Goal: Information Seeking & Learning: Learn about a topic

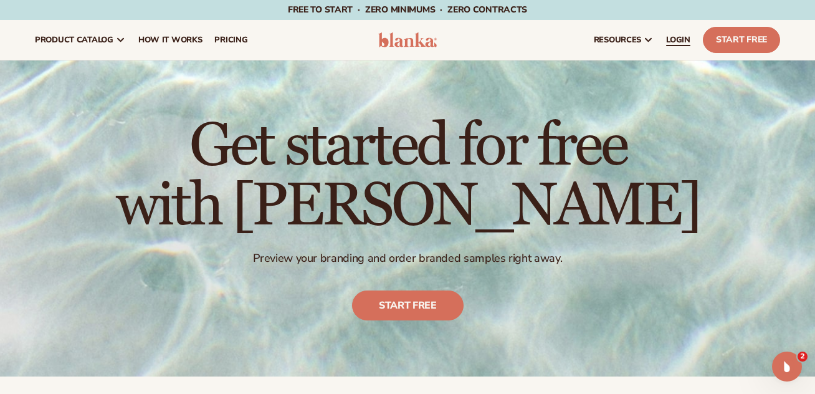
click at [683, 37] on span "LOGIN" at bounding box center [678, 40] width 24 height 10
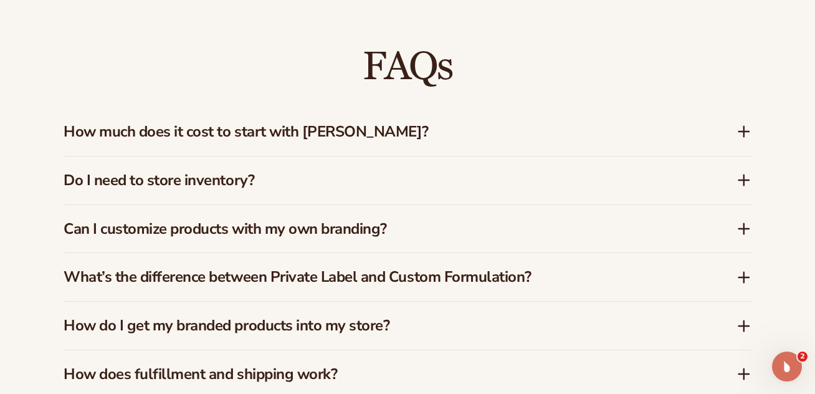
scroll to position [1770, 0]
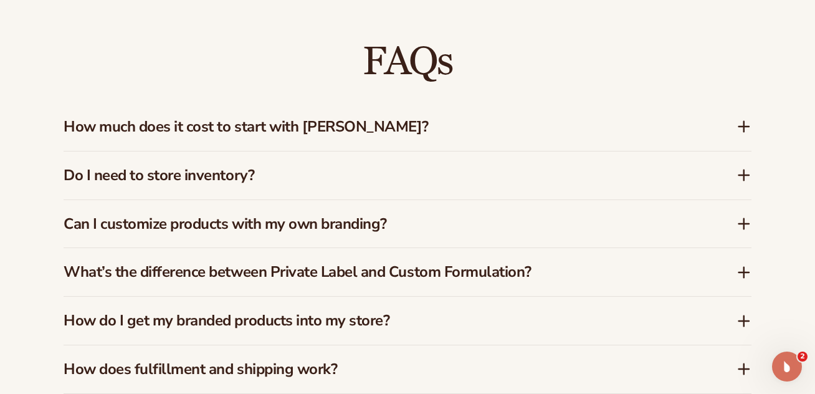
click at [743, 175] on icon at bounding box center [744, 175] width 10 height 0
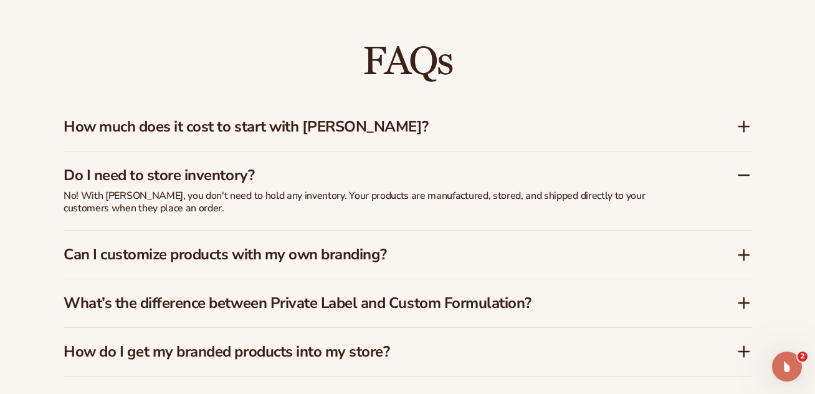
click at [743, 175] on icon at bounding box center [744, 175] width 10 height 0
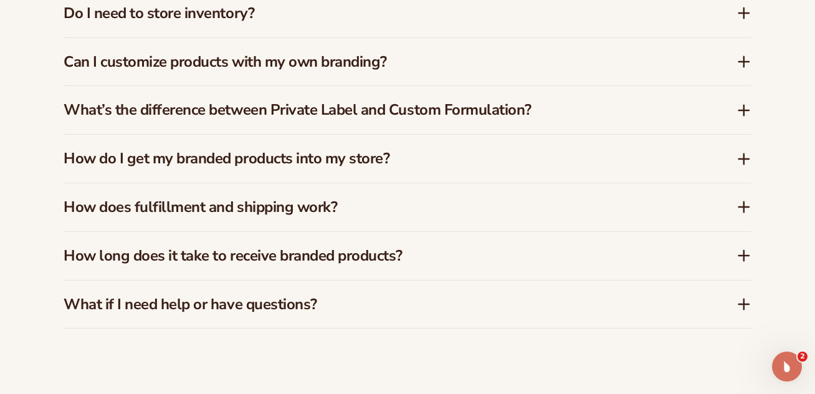
scroll to position [1937, 0]
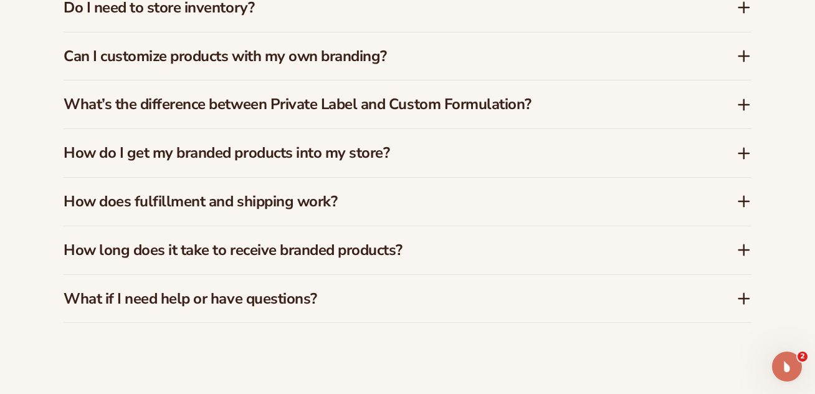
click at [744, 148] on icon at bounding box center [744, 153] width 0 height 10
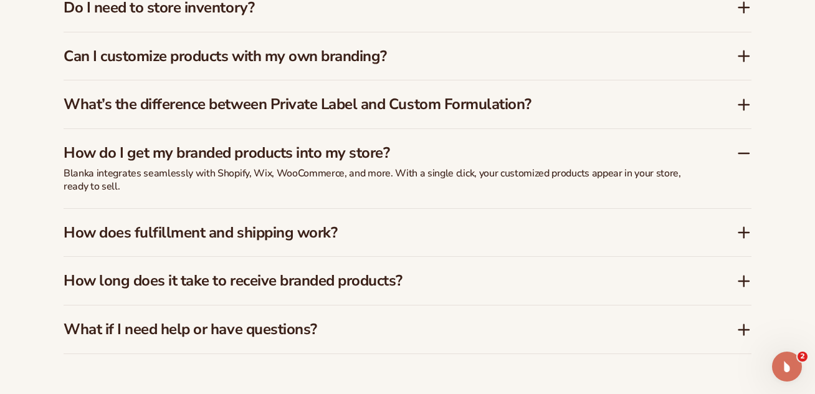
click at [744, 146] on icon at bounding box center [744, 153] width 15 height 15
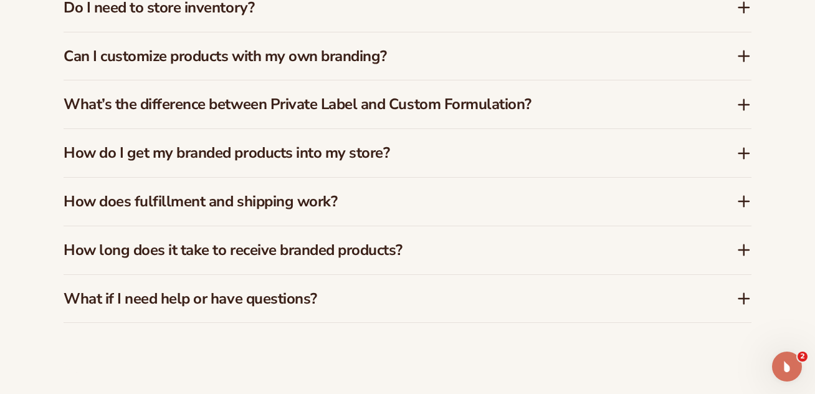
click at [742, 201] on icon at bounding box center [744, 201] width 10 height 0
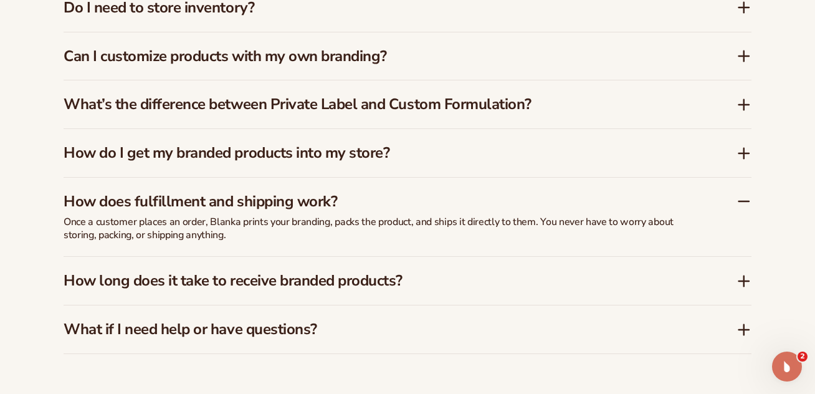
click at [742, 201] on icon at bounding box center [744, 201] width 10 height 0
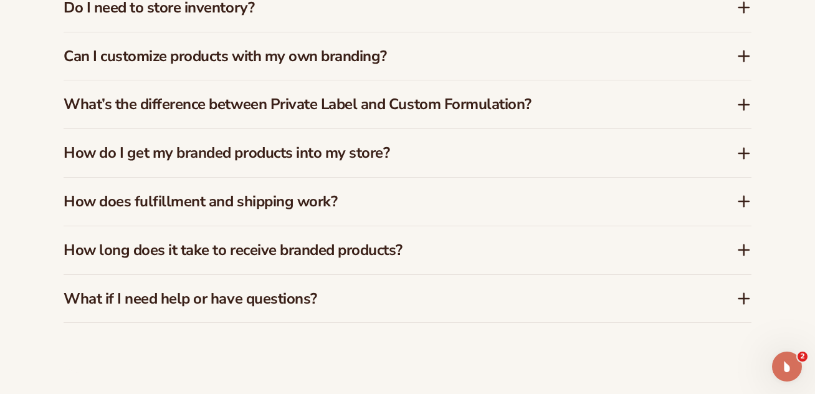
click at [741, 242] on icon at bounding box center [744, 249] width 15 height 15
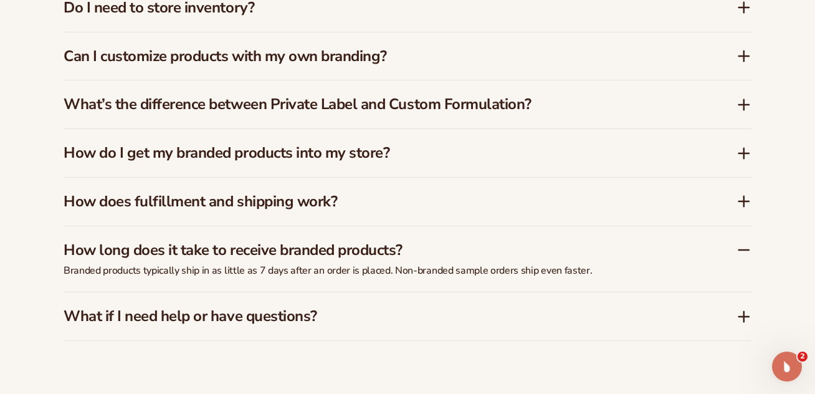
click at [741, 242] on icon at bounding box center [744, 249] width 15 height 15
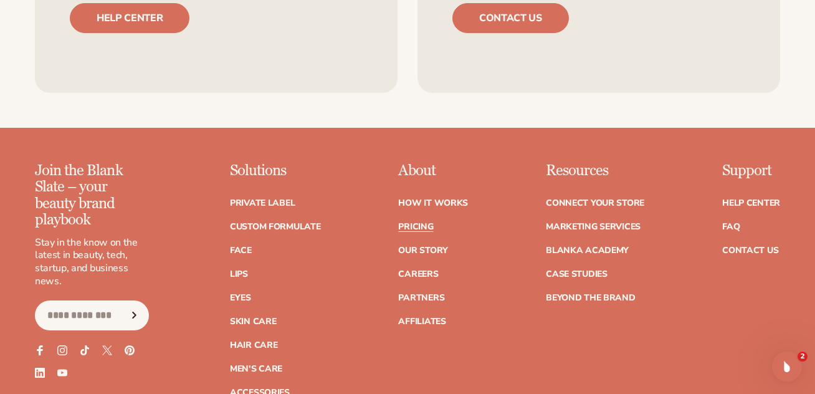
scroll to position [2491, 0]
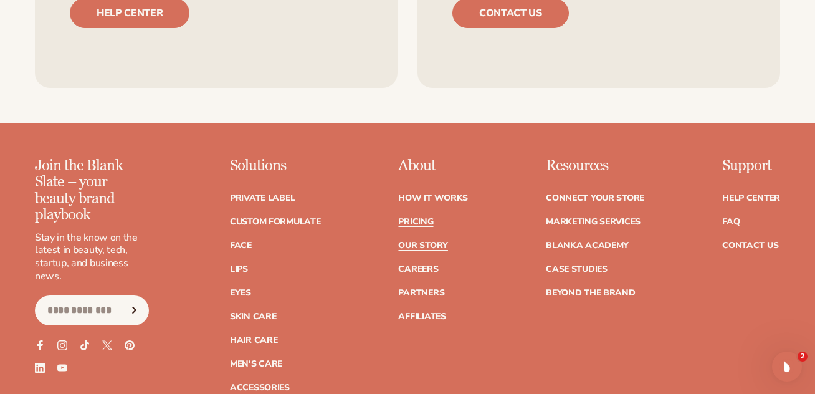
click at [423, 241] on link "Our Story" at bounding box center [422, 245] width 49 height 9
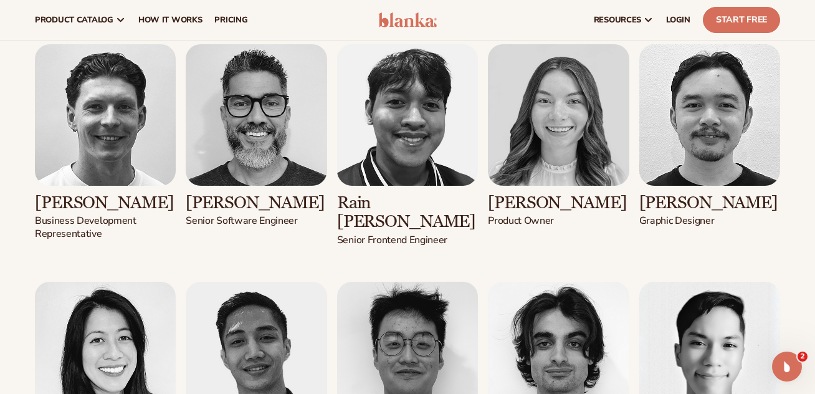
scroll to position [1814, 0]
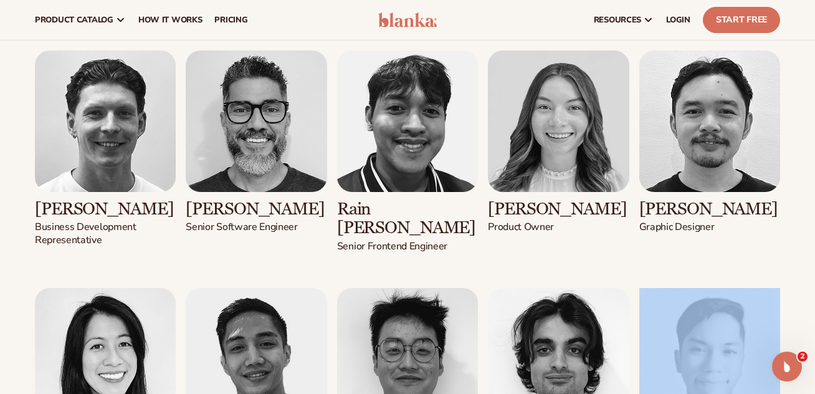
drag, startPoint x: 807, startPoint y: 215, endPoint x: 807, endPoint y: 201, distance: 13.7
click at [807, 201] on div "Meet the faces behind Blanka Kaylee Lieffers Co-founder & CEO Adam Chuntz Co-fo…" at bounding box center [407, 61] width 815 height 1257
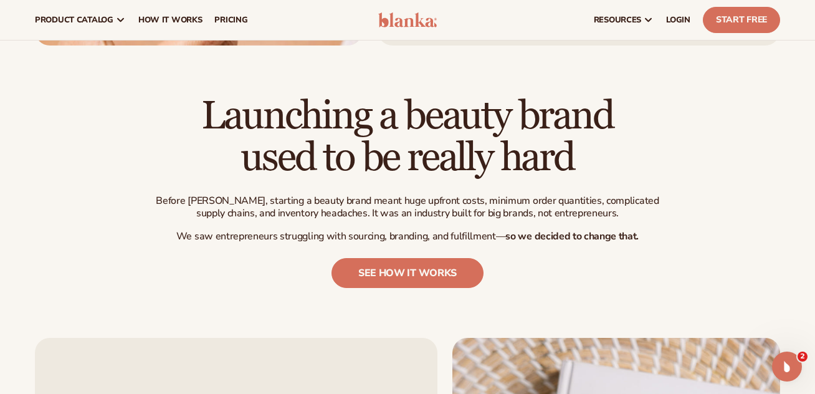
scroll to position [0, 0]
